Goal: Find specific page/section

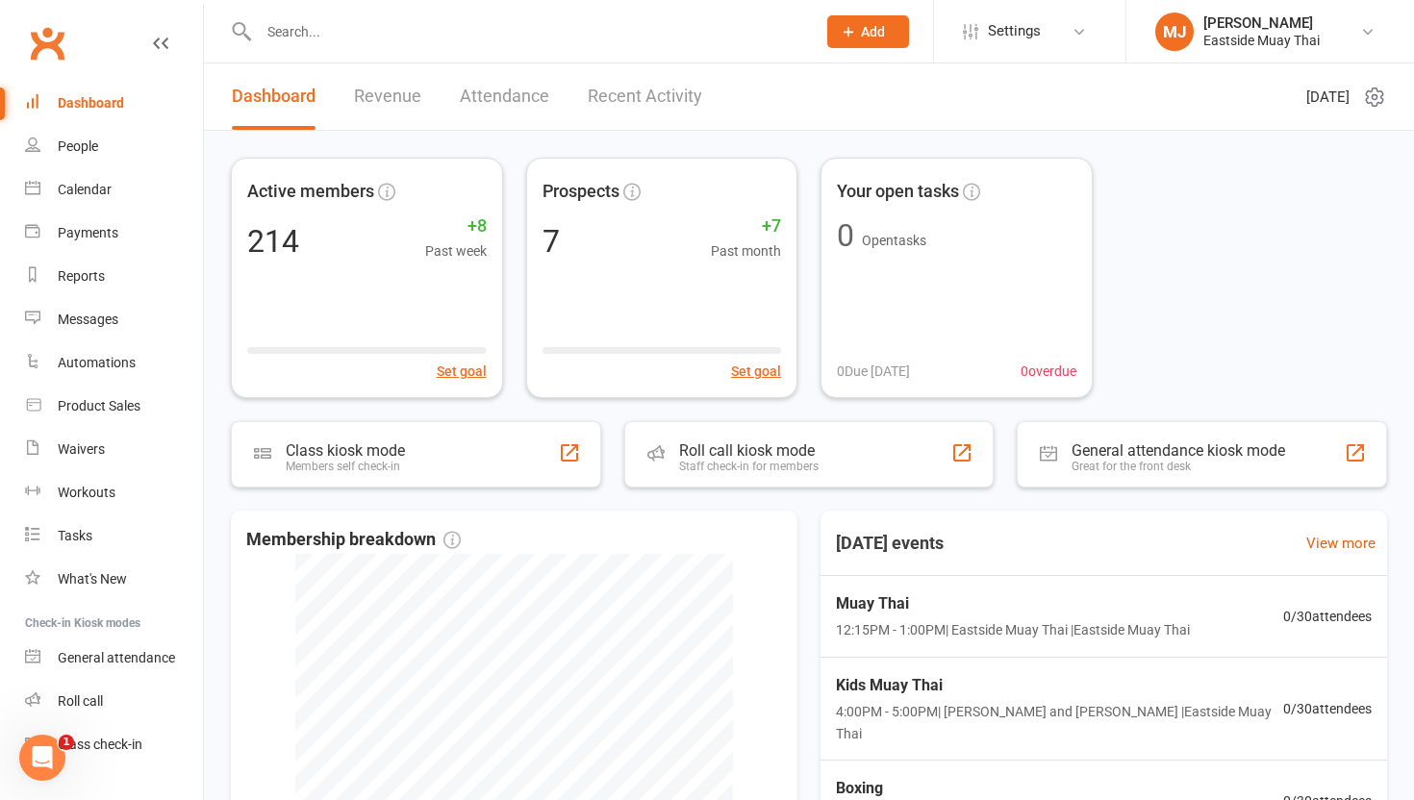
click at [467, 28] on input "text" at bounding box center [527, 31] width 549 height 27
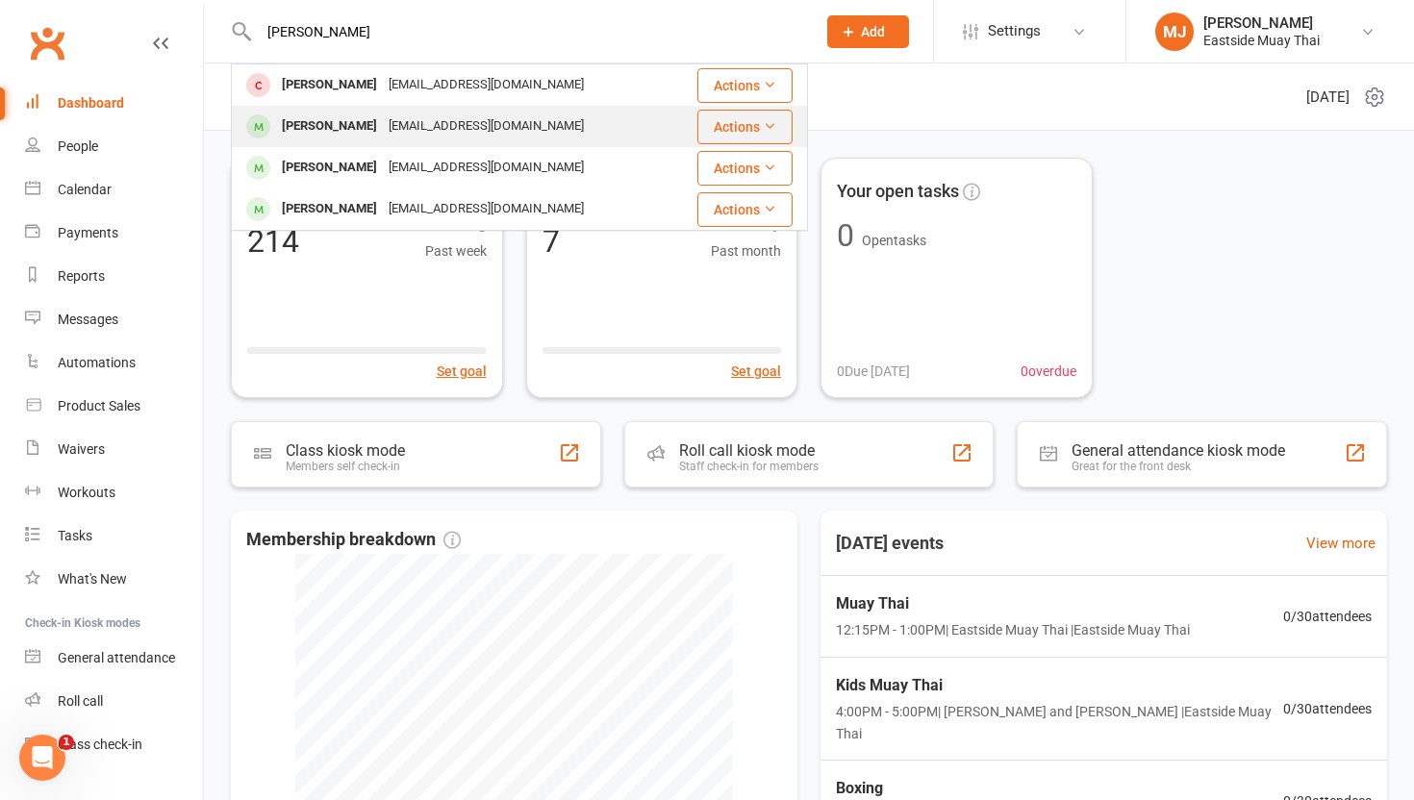
type input "[PERSON_NAME]"
click at [383, 126] on div "[PERSON_NAME]" at bounding box center [329, 127] width 107 height 28
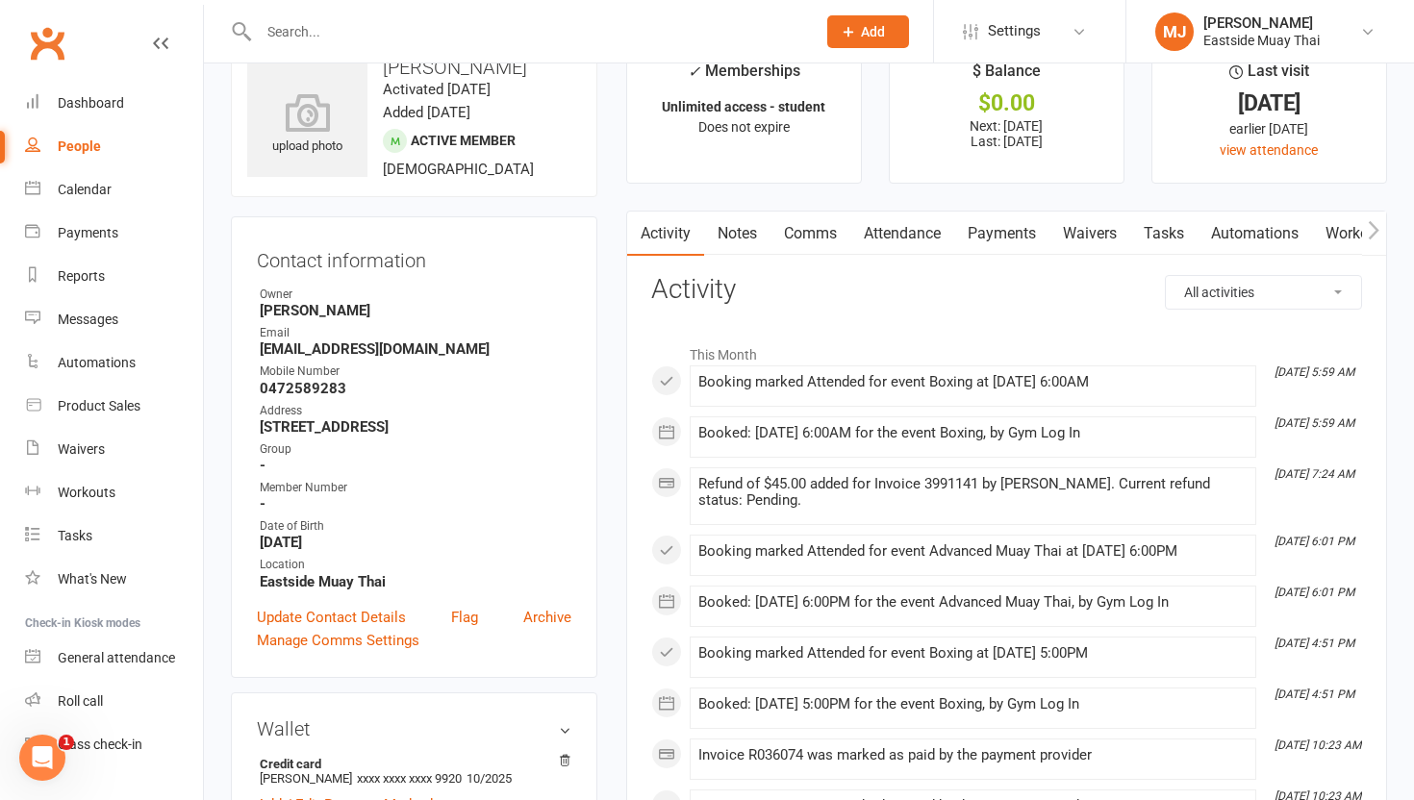
scroll to position [60, 0]
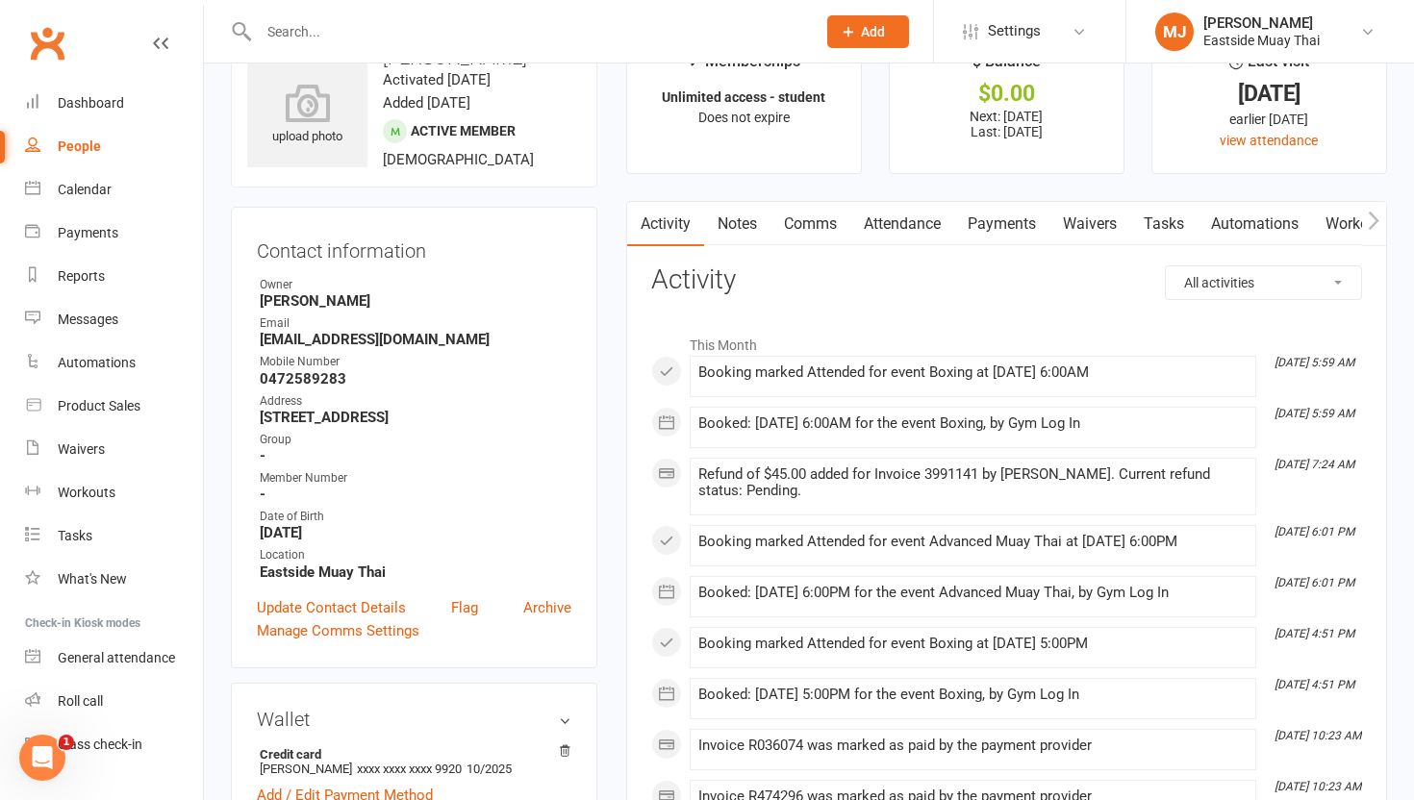
click at [1007, 234] on link "Payments" at bounding box center [1001, 224] width 95 height 44
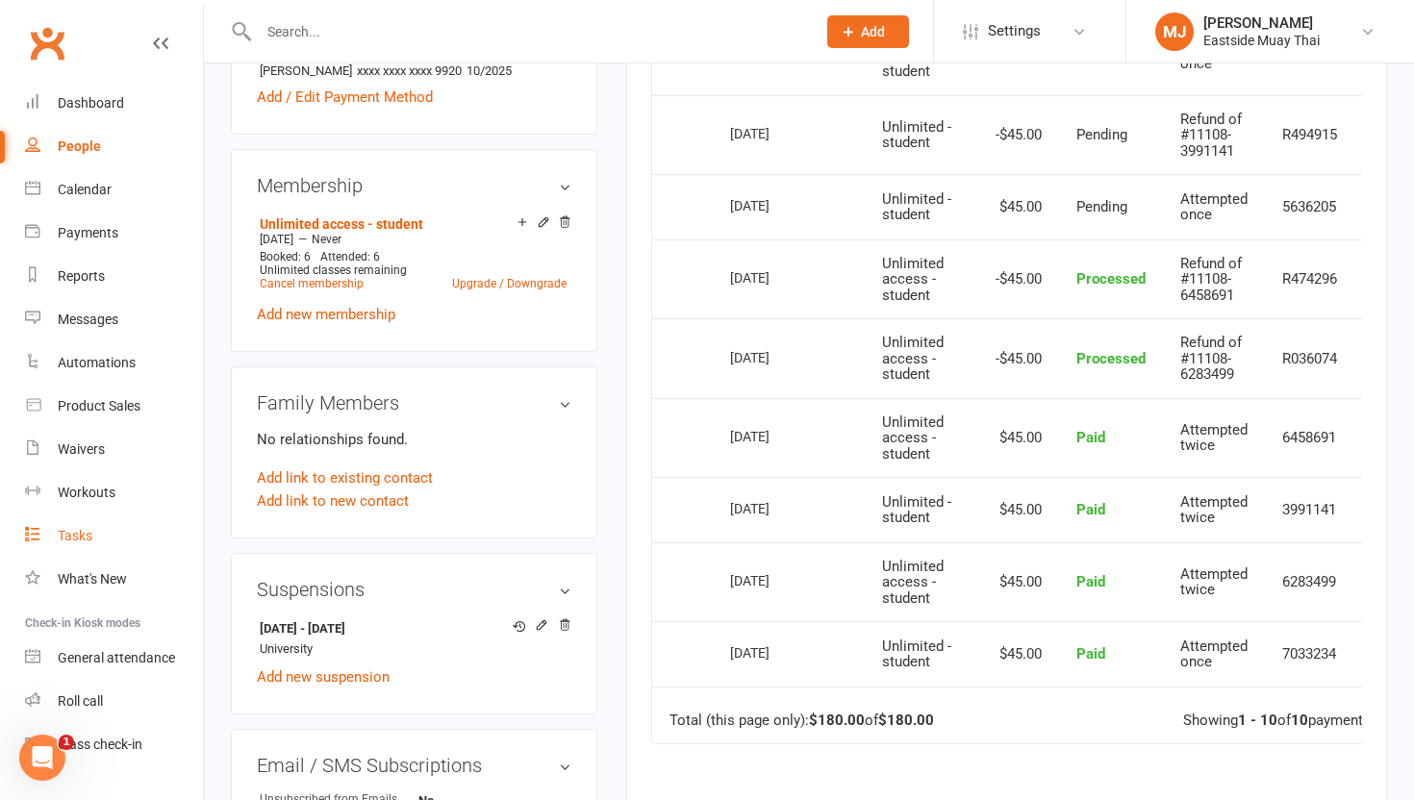
scroll to position [38, 0]
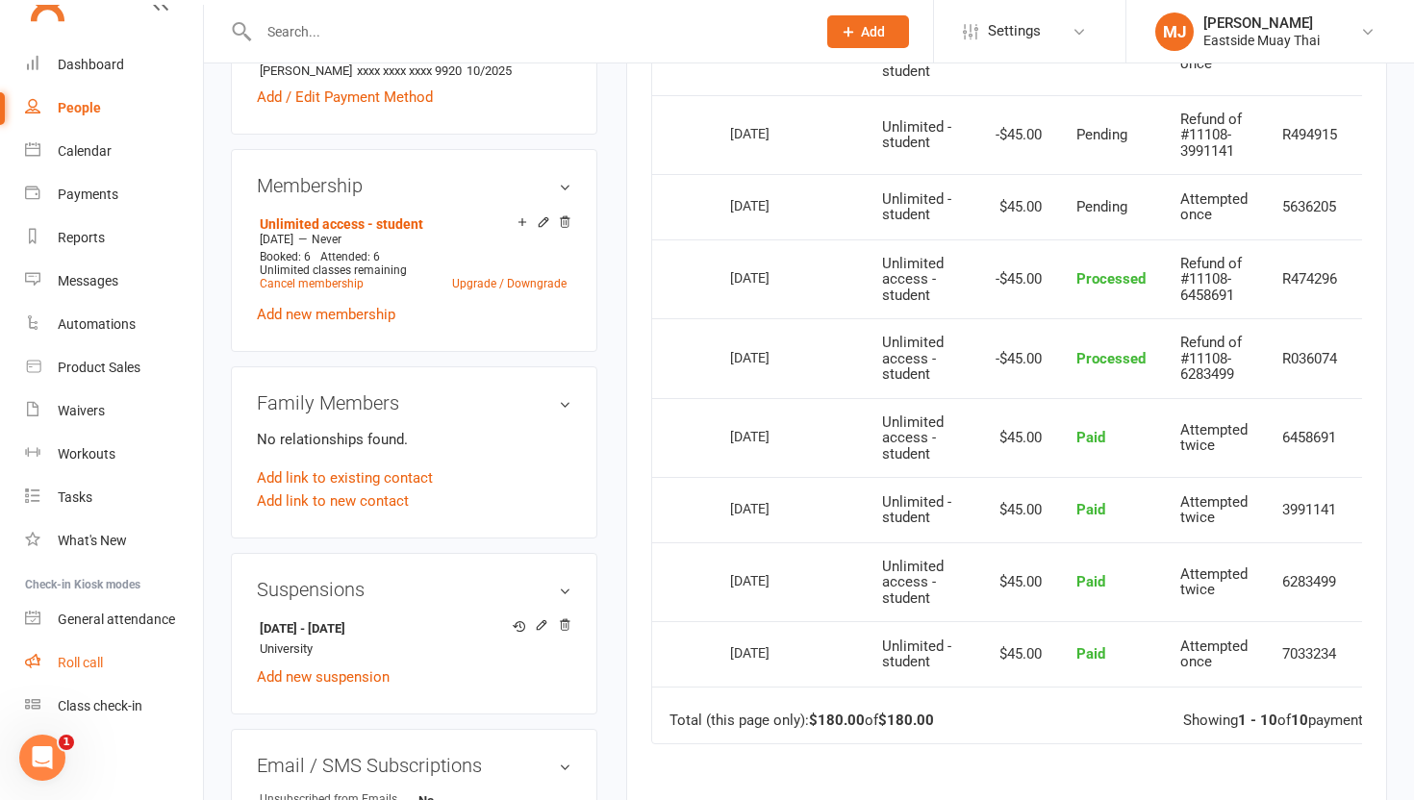
click at [94, 662] on div "Roll call" at bounding box center [80, 662] width 45 height 15
